Goal: Task Accomplishment & Management: Manage account settings

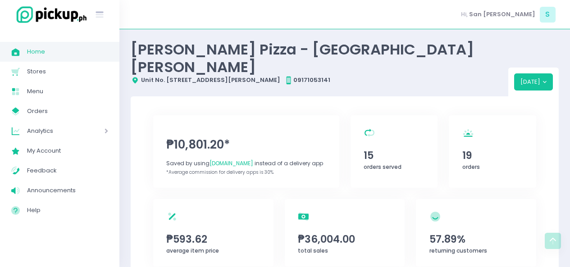
scroll to position [293, 0]
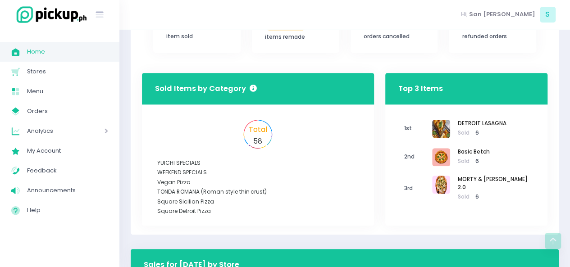
click at [38, 86] on span "Menu" at bounding box center [67, 92] width 81 height 12
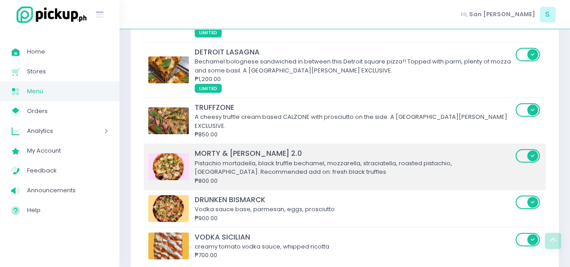
scroll to position [254, 0]
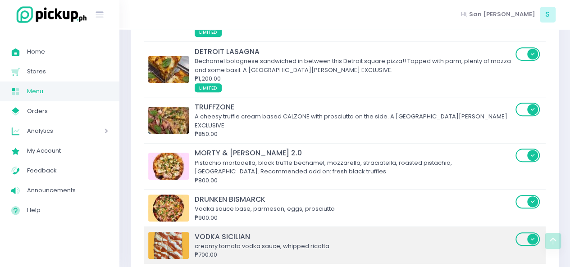
click at [528, 232] on span at bounding box center [528, 239] width 26 height 14
click at [65, 231] on input "checkbox" at bounding box center [65, 231] width 0 height 0
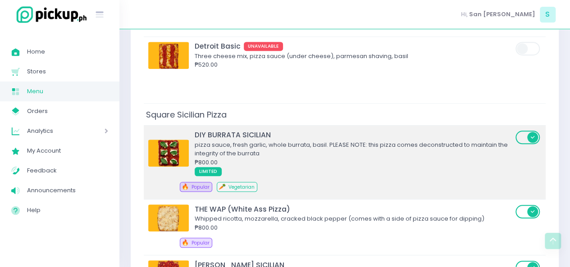
scroll to position [3749, 0]
click at [524, 130] on span at bounding box center [528, 137] width 26 height 14
click at [65, 129] on input "checkbox" at bounding box center [65, 129] width 0 height 0
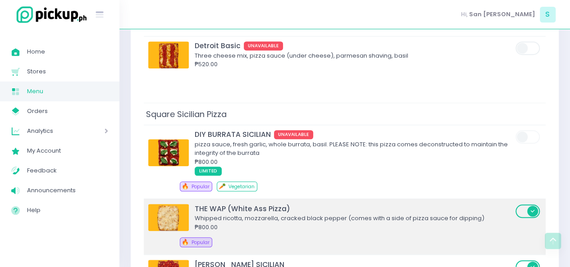
click at [531, 204] on span at bounding box center [528, 211] width 26 height 14
click at [65, 204] on input "checkbox" at bounding box center [65, 204] width 0 height 0
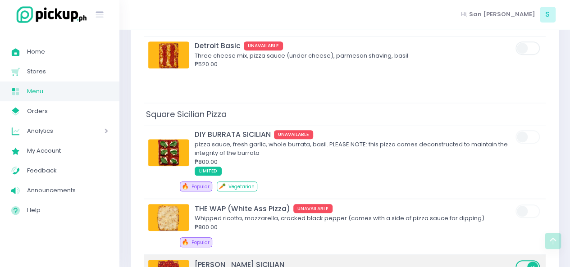
click at [531, 260] on span at bounding box center [528, 267] width 26 height 14
click at [65, 259] on input "checkbox" at bounding box center [65, 259] width 0 height 0
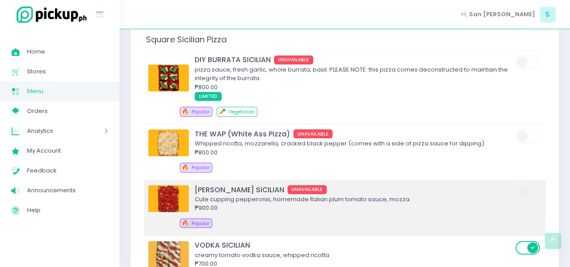
scroll to position [3824, 0]
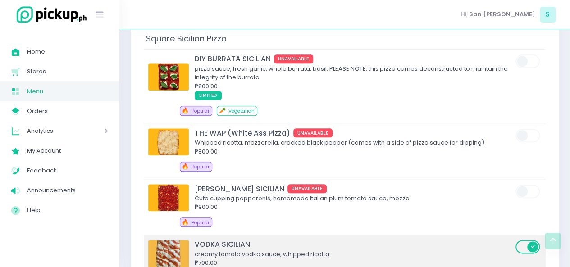
click at [526, 240] on span at bounding box center [528, 247] width 26 height 14
click at [65, 239] on input "checkbox" at bounding box center [65, 239] width 0 height 0
